Goal: Find contact information: Find contact information

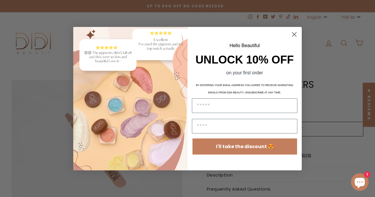
click at [293, 33] on circle "Close dialog" at bounding box center [295, 34] width 10 height 10
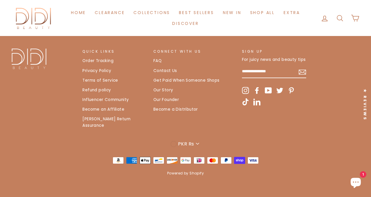
click at [162, 74] on link "Contact Us" at bounding box center [165, 71] width 24 height 9
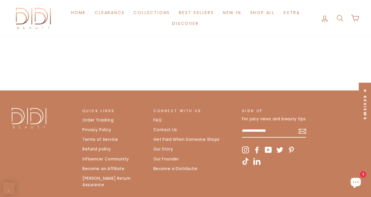
scroll to position [246, 0]
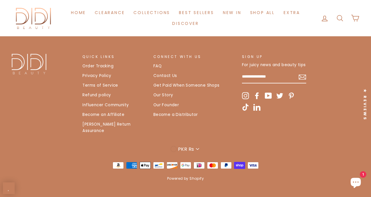
click at [168, 76] on link "Contact Us" at bounding box center [165, 76] width 24 height 9
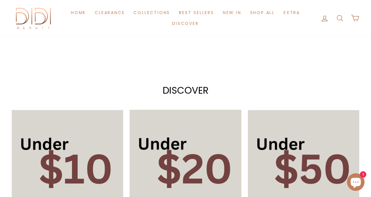
scroll to position [234, 0]
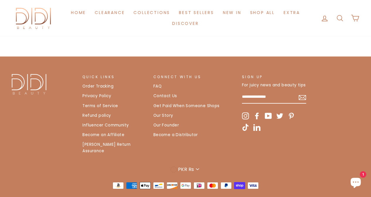
click at [104, 93] on link "Privacy Policy" at bounding box center [96, 96] width 29 height 9
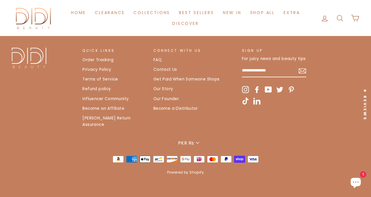
scroll to position [1856, 0]
drag, startPoint x: 199, startPoint y: 94, endPoint x: 220, endPoint y: 95, distance: 21.1
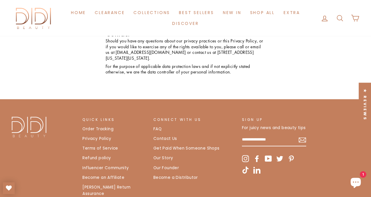
scroll to position [1739, 0]
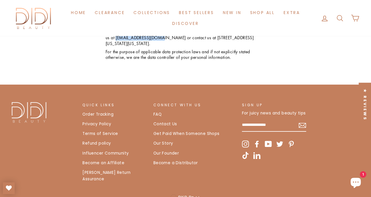
drag, startPoint x: 144, startPoint y: 106, endPoint x: 189, endPoint y: 107, distance: 44.6
click at [189, 46] on p "Should you have any questions about our privacy practices or this Privacy Polic…" at bounding box center [186, 34] width 160 height 23
copy p "admin@didibeauty.com"
